Goal: Task Accomplishment & Management: Use online tool/utility

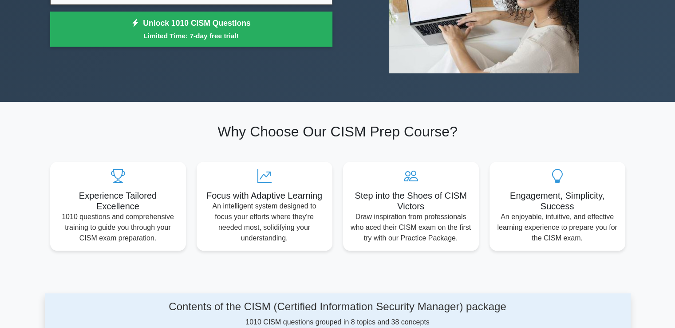
scroll to position [44, 0]
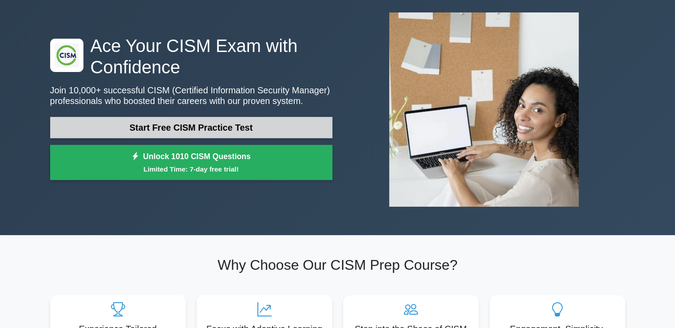
click at [187, 128] on link "Start Free CISM Practice Test" at bounding box center [191, 127] width 282 height 21
